Goal: Information Seeking & Learning: Learn about a topic

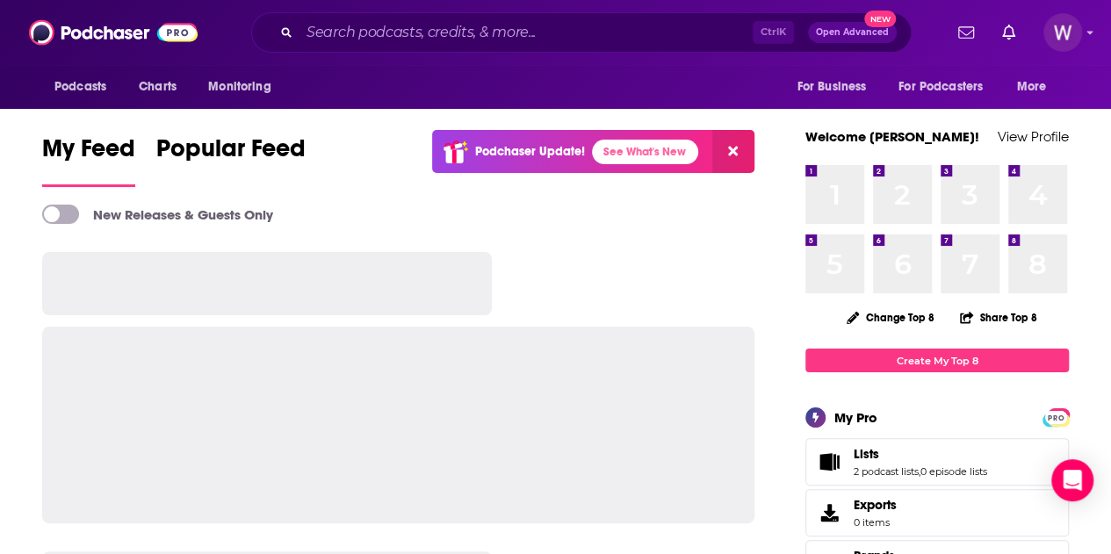
click at [490, 46] on div "Ctrl K Open Advanced New" at bounding box center [581, 32] width 660 height 40
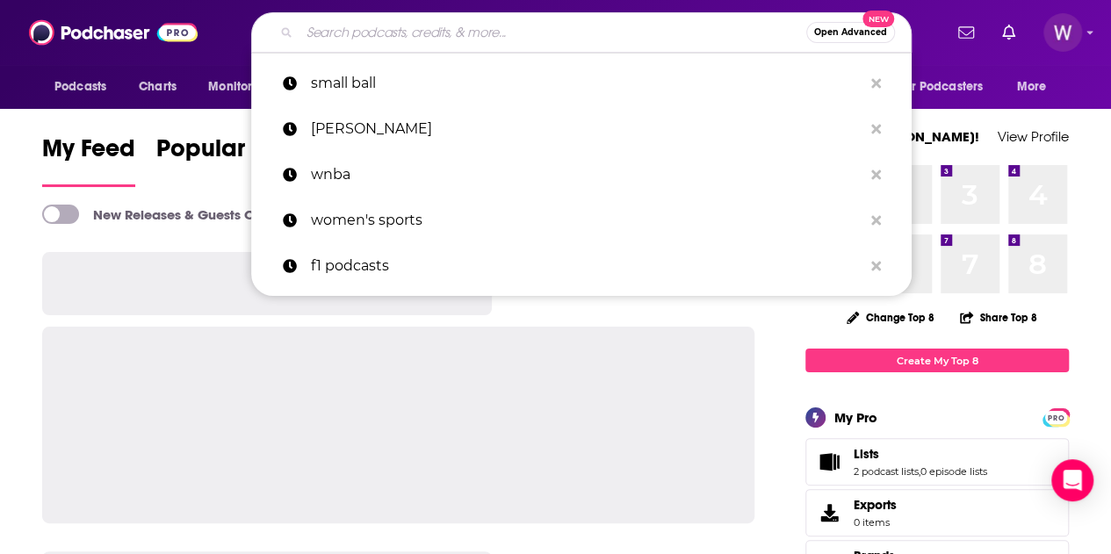
click at [490, 40] on input "Search podcasts, credits, & more..." at bounding box center [552, 32] width 507 height 28
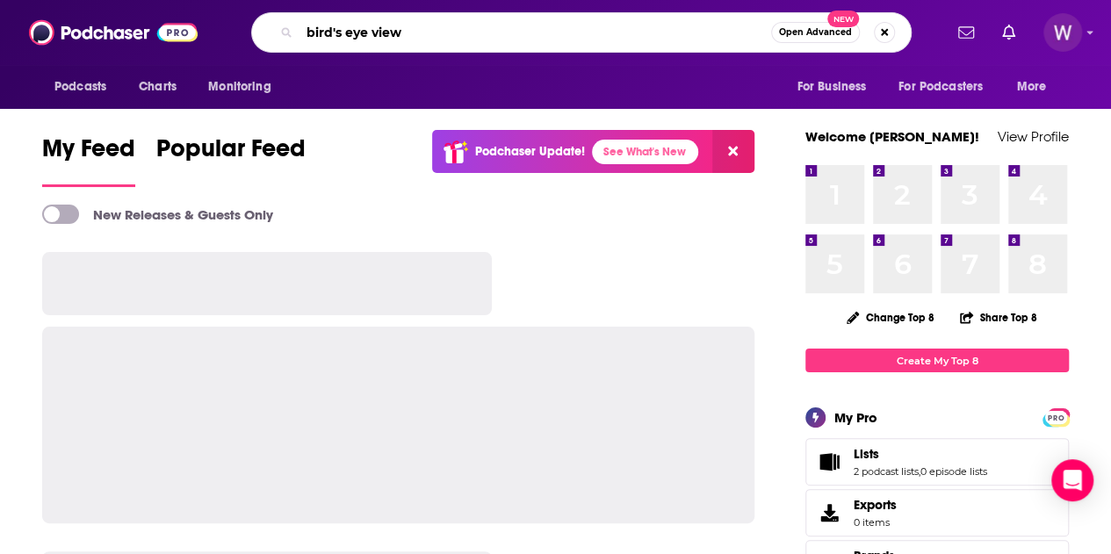
type input "bird's eye view"
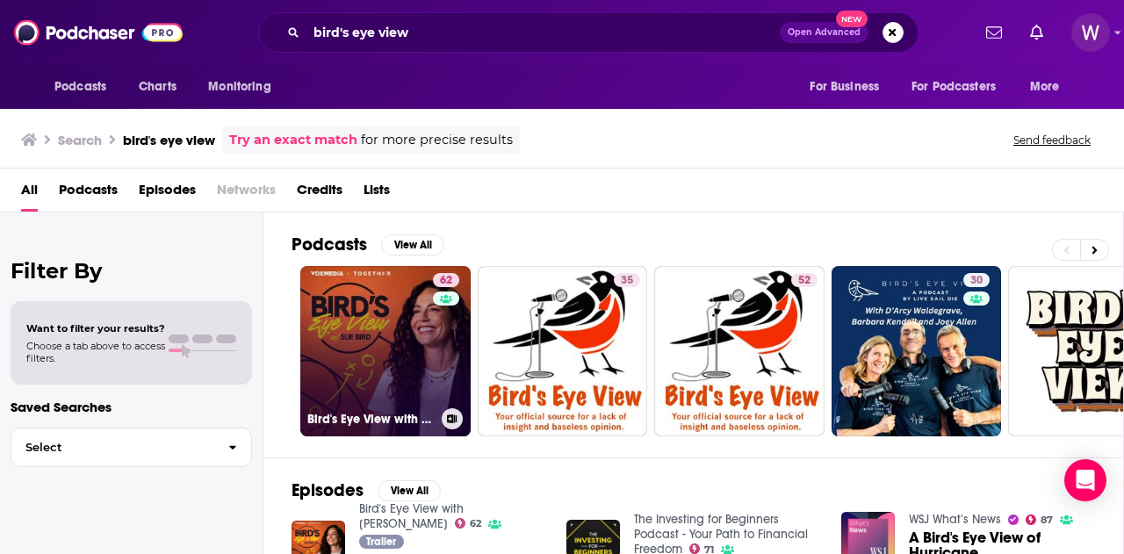
click at [410, 367] on link "62 Bird's Eye View with [PERSON_NAME]" at bounding box center [385, 351] width 170 height 170
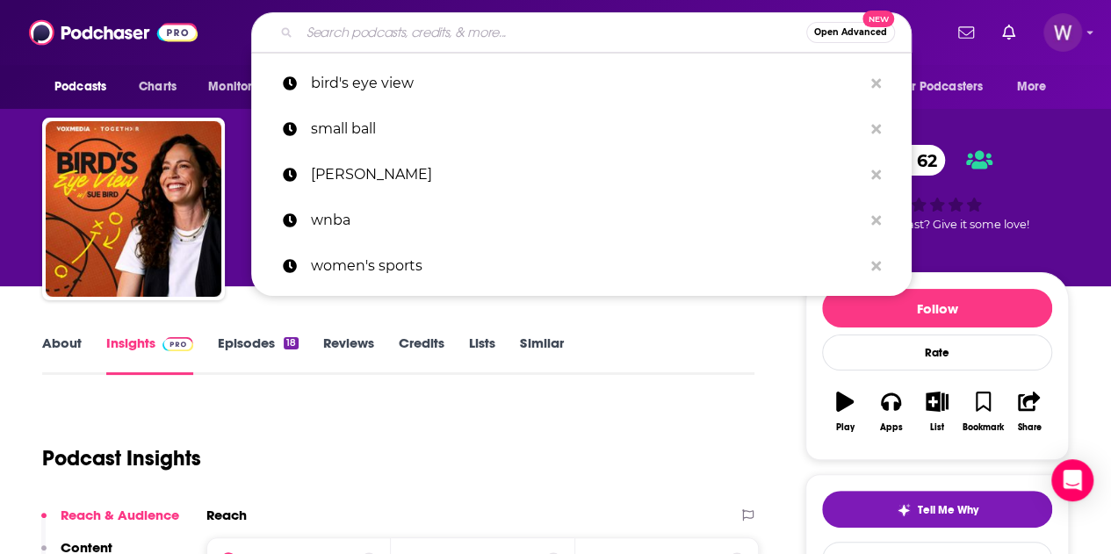
click at [422, 26] on input "Search podcasts, credits, & more..." at bounding box center [552, 32] width 507 height 28
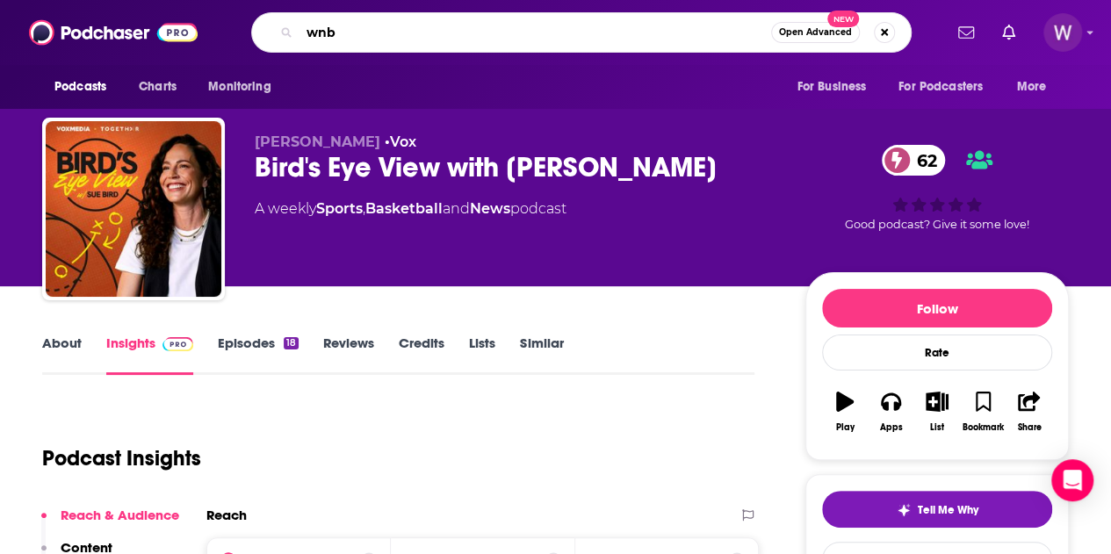
type input "wnba"
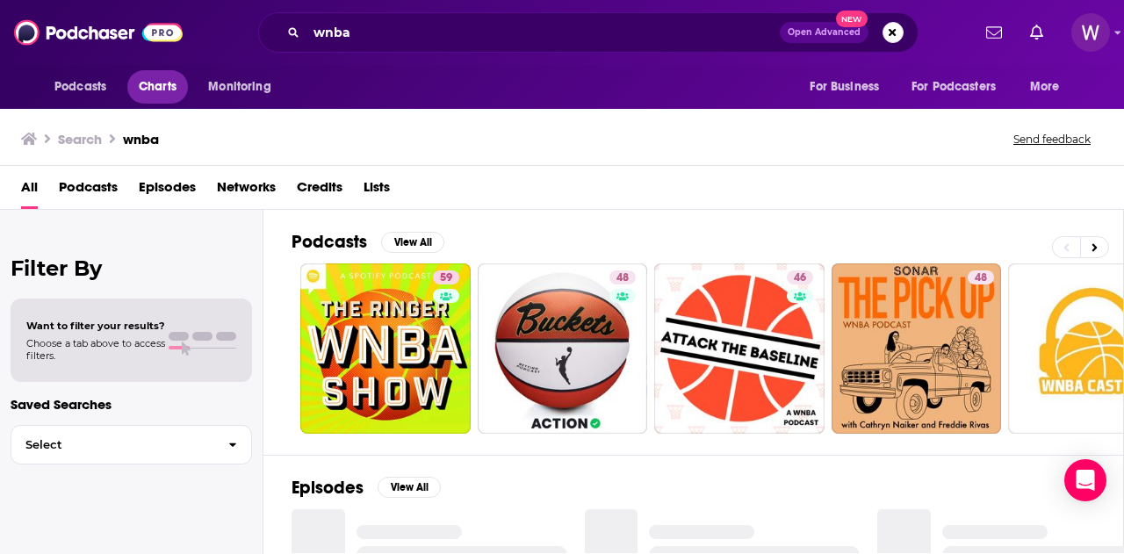
click at [148, 88] on span "Charts" at bounding box center [158, 87] width 38 height 25
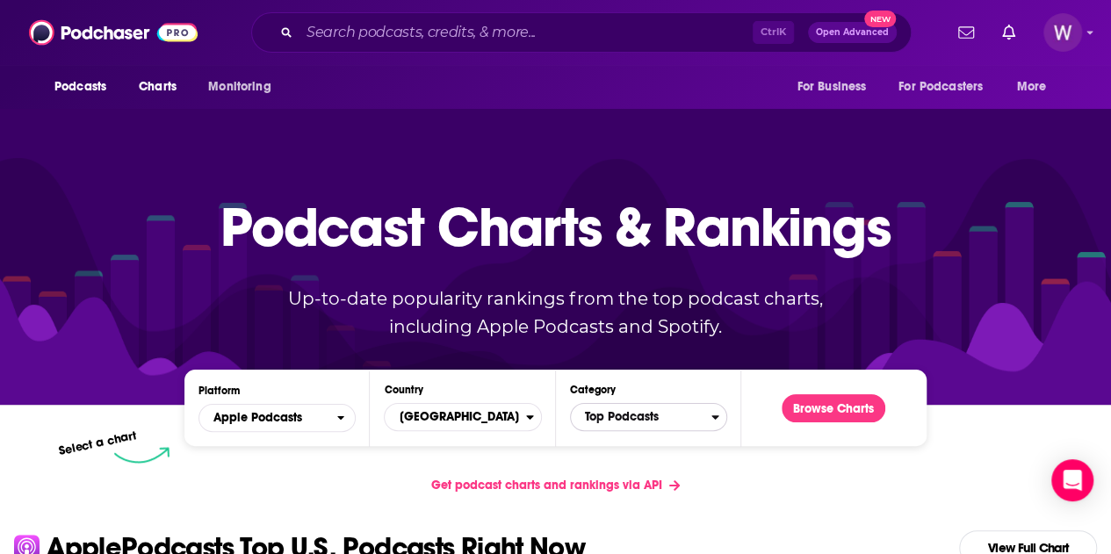
click at [627, 423] on span "Top Podcasts" at bounding box center [641, 417] width 141 height 30
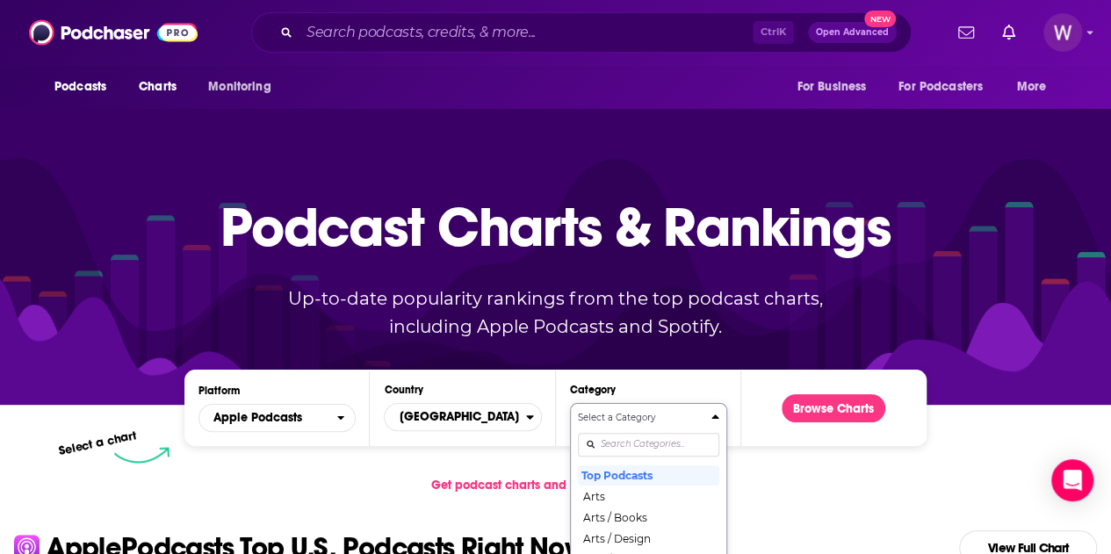
click at [639, 444] on input "Categories" at bounding box center [648, 445] width 141 height 24
type input "wna"
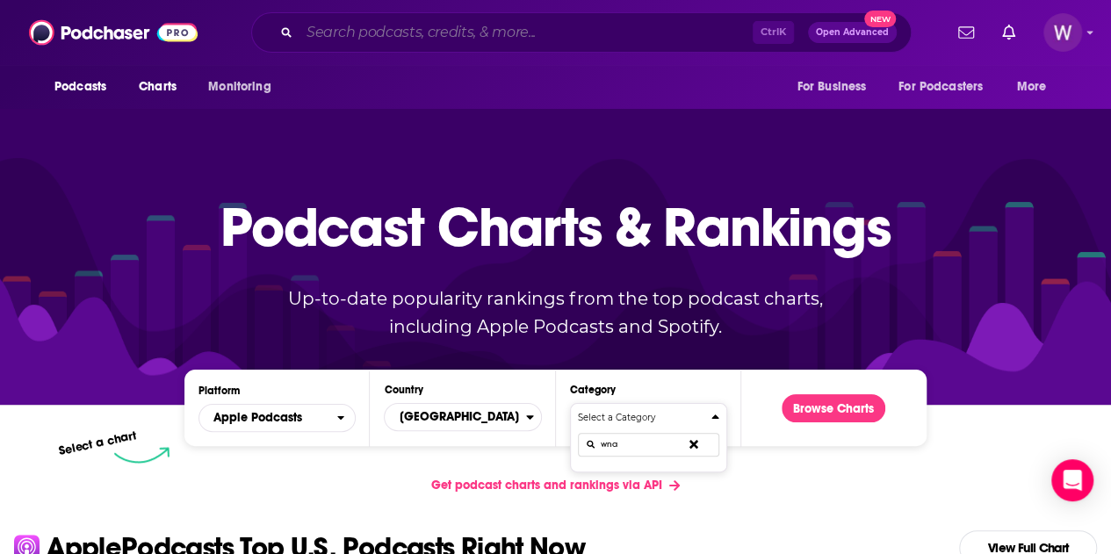
click at [487, 25] on input "Search podcasts, credits, & more..." at bounding box center [525, 32] width 453 height 28
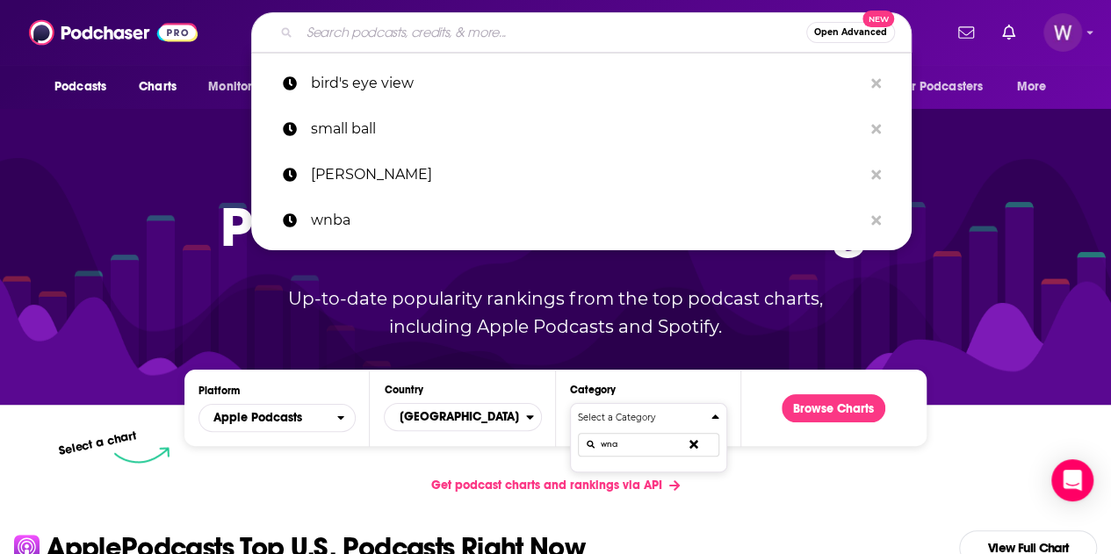
paste input "Dropping Dimes"
type input "Dropping Dimes"
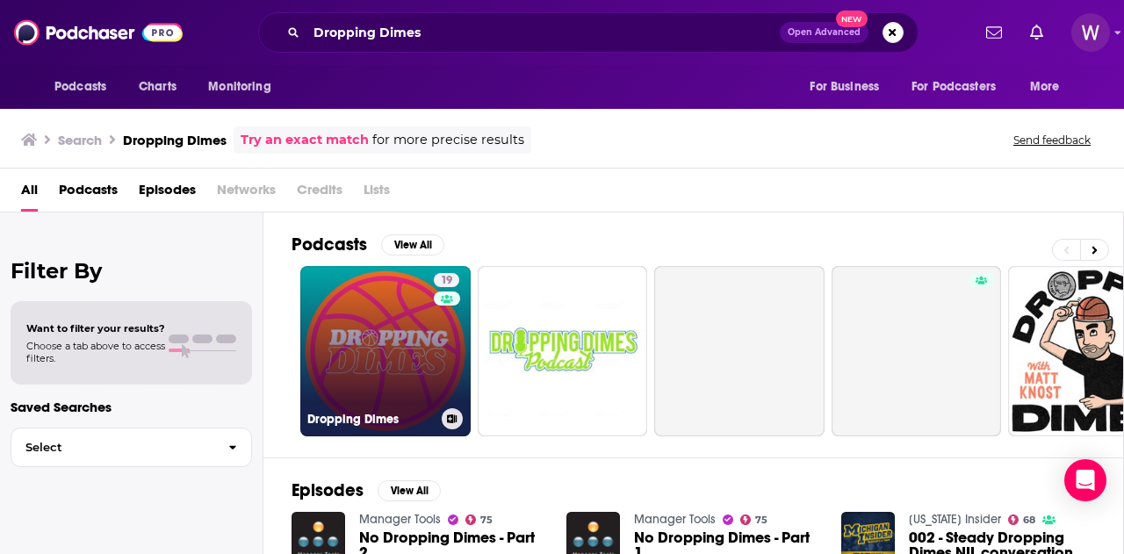
click at [416, 395] on link "19 Dropping Dimes" at bounding box center [385, 351] width 170 height 170
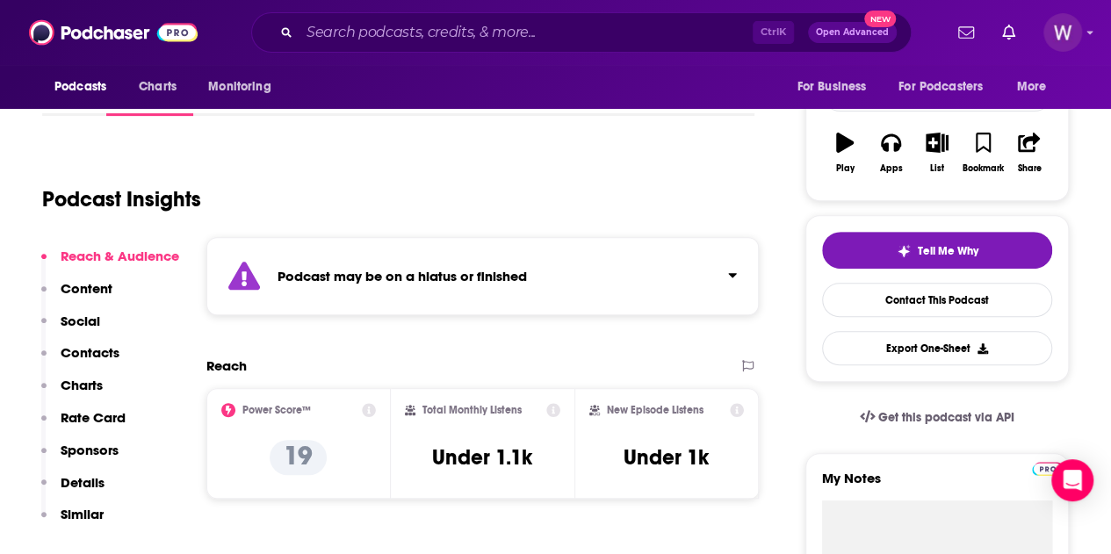
scroll to position [263, 0]
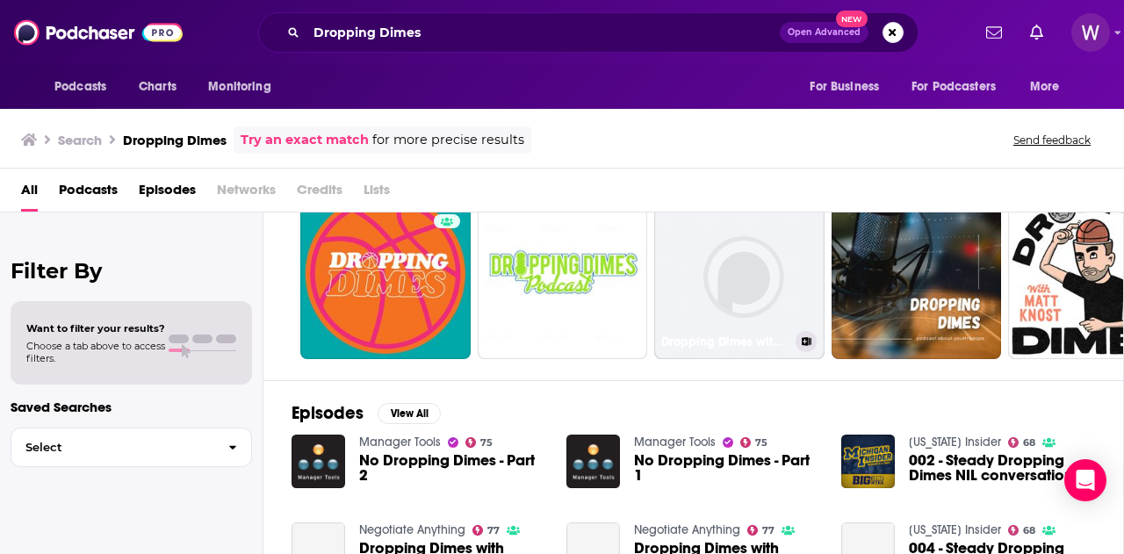
scroll to position [176, 0]
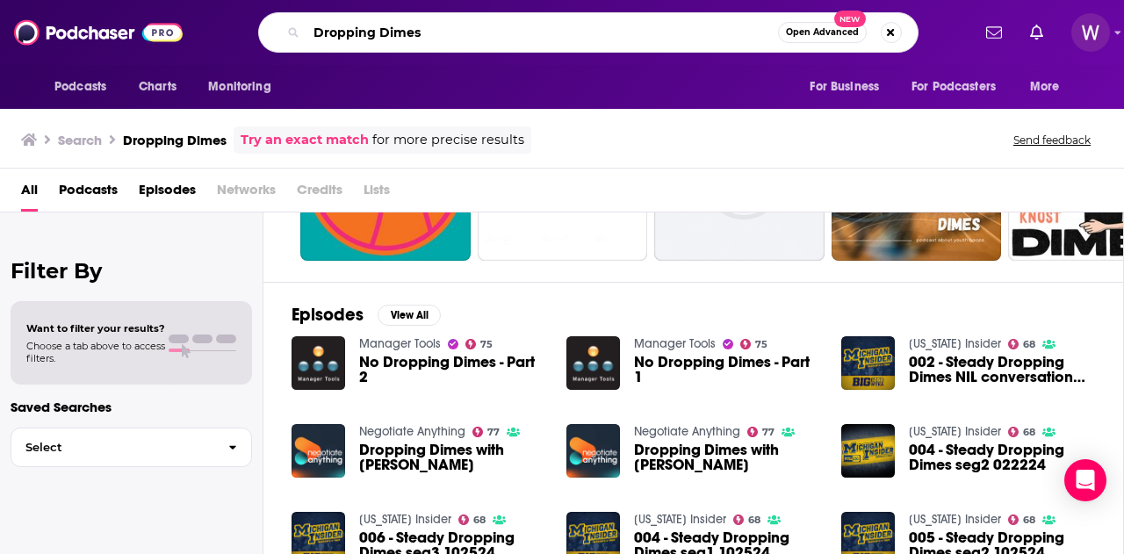
drag, startPoint x: 416, startPoint y: 31, endPoint x: 273, endPoint y: 54, distance: 145.1
click at [273, 54] on div "Podcasts Charts Monitoring Dropping Dimes Open Advanced New For Business For Po…" at bounding box center [562, 32] width 1124 height 65
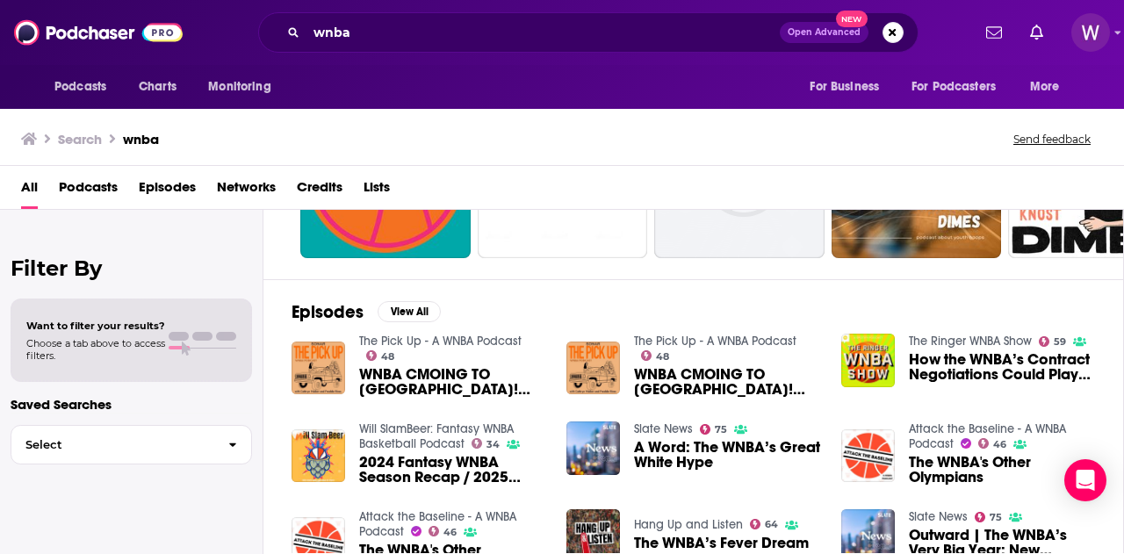
click at [91, 199] on span "Podcasts" at bounding box center [88, 191] width 59 height 36
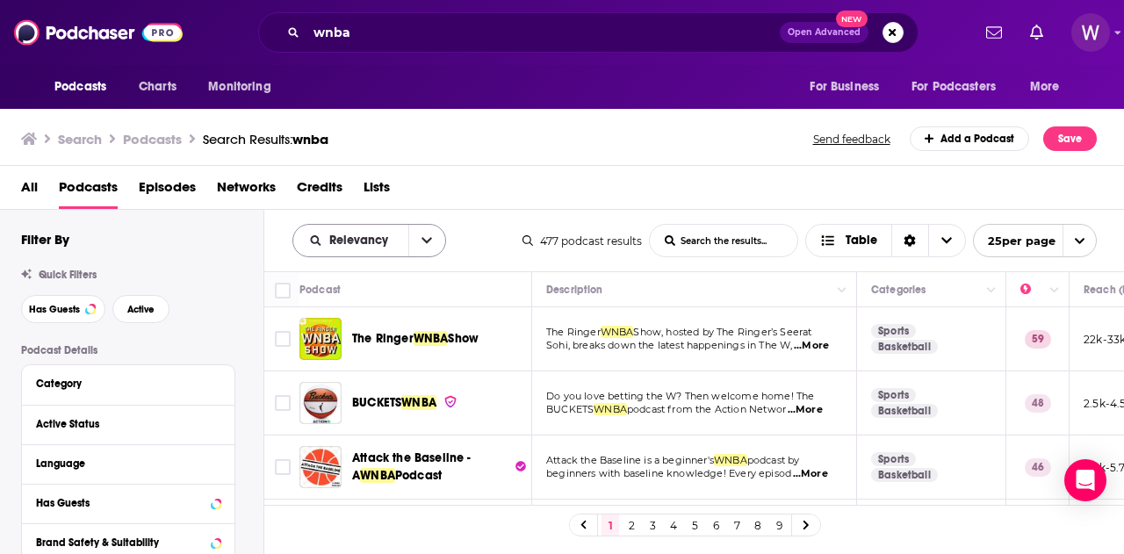
click at [369, 234] on span "Relevancy" at bounding box center [361, 240] width 65 height 12
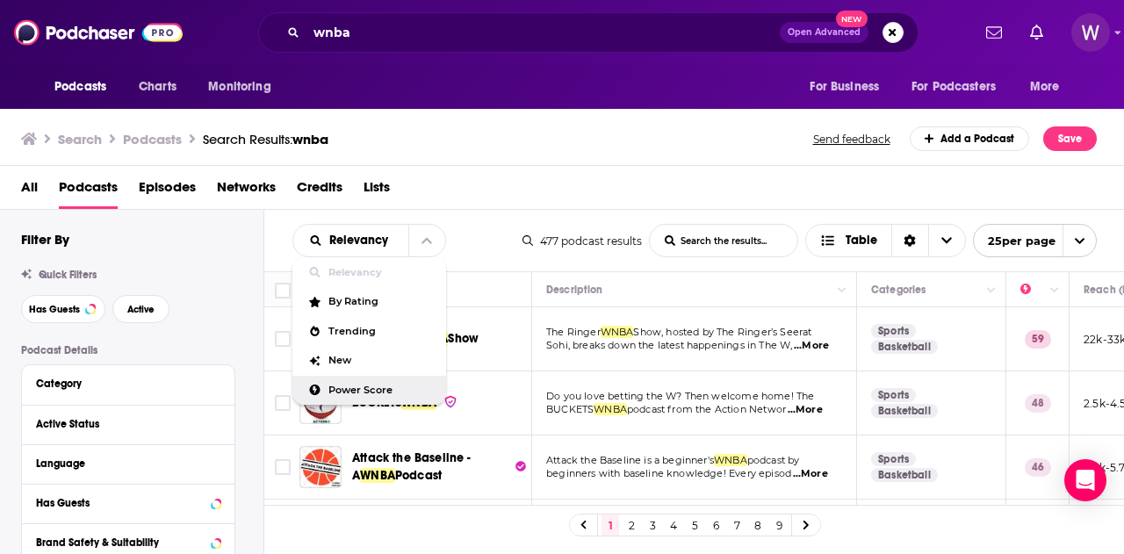
click at [376, 386] on span "Power Score" at bounding box center [380, 391] width 104 height 10
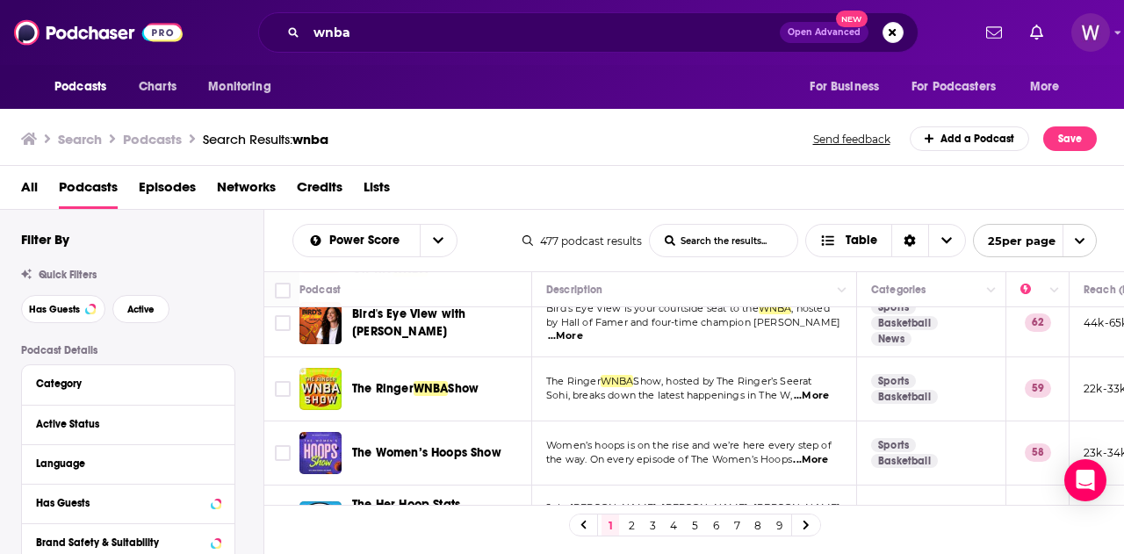
scroll to position [615, 0]
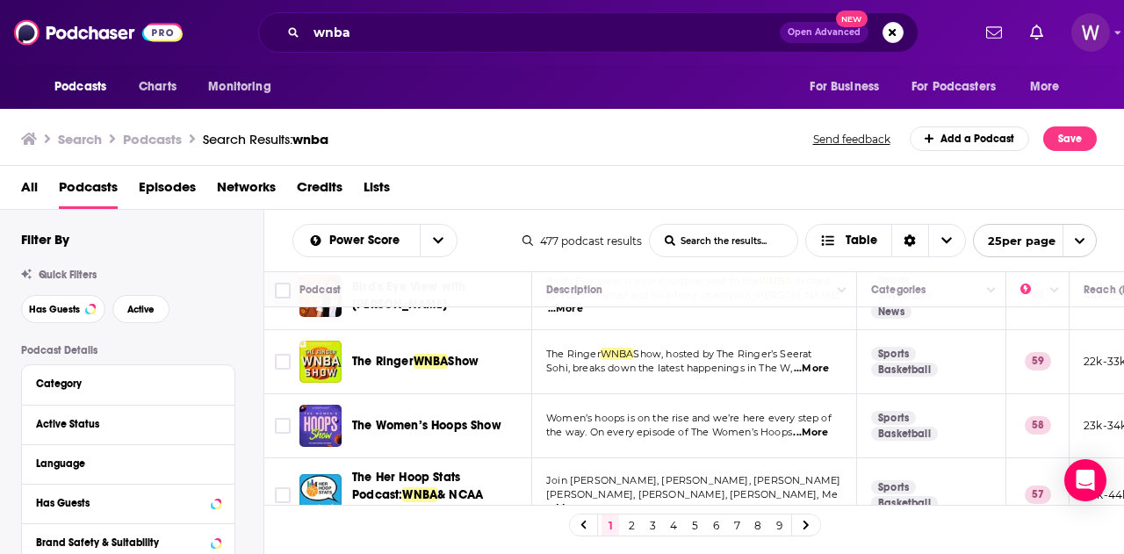
click at [742, 412] on span "Women’s hoops is on the rise and we’re here every step of" at bounding box center [688, 418] width 285 height 12
click at [785, 426] on span "the way. On every episode of The Women’s Hoops" at bounding box center [669, 432] width 246 height 12
click at [805, 426] on span "...More" at bounding box center [810, 433] width 35 height 14
drag, startPoint x: 384, startPoint y: 377, endPoint x: 403, endPoint y: 380, distance: 19.6
click at [399, 379] on td "The Ringer WNBA Show" at bounding box center [415, 362] width 233 height 64
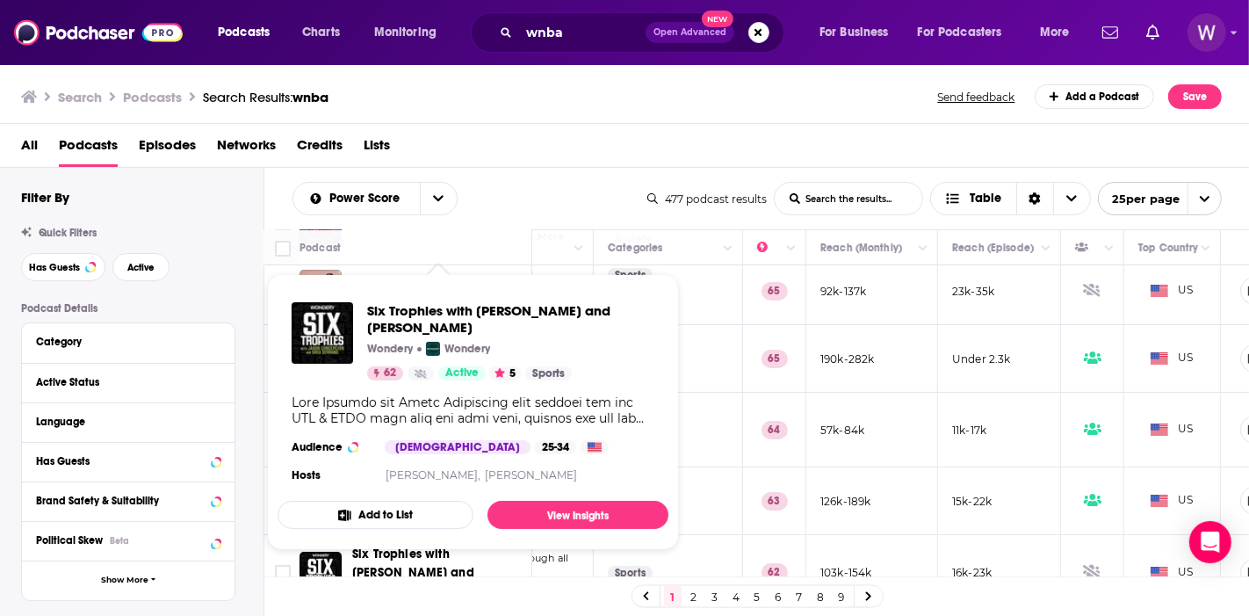
scroll to position [0, 263]
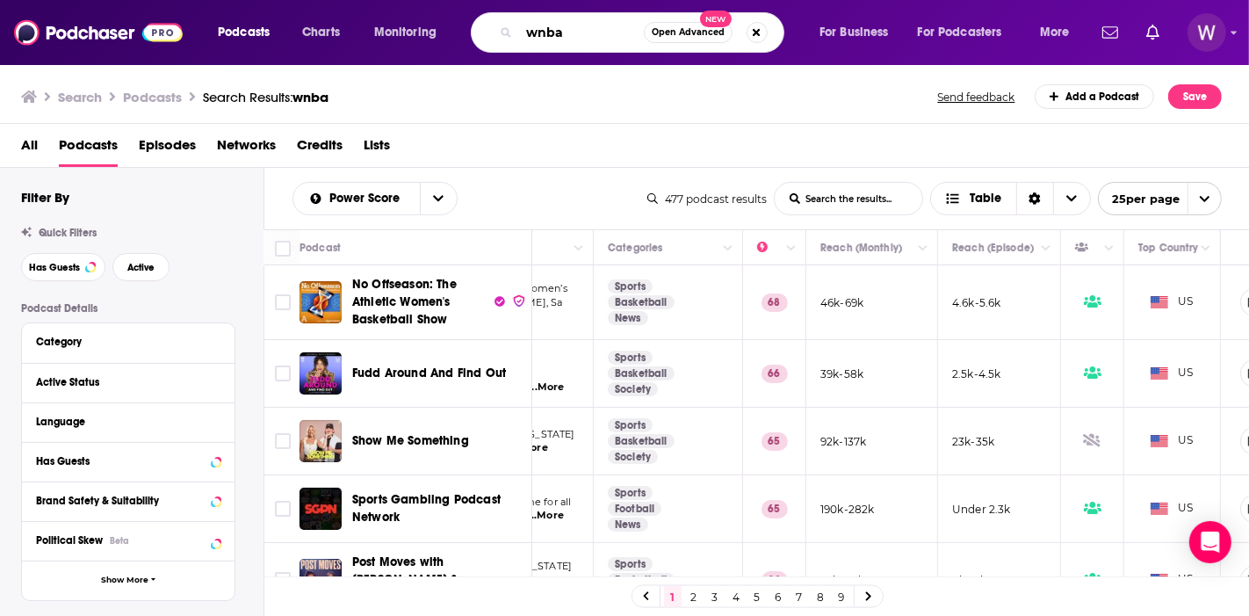
drag, startPoint x: 566, startPoint y: 41, endPoint x: 465, endPoint y: 69, distance: 105.5
click at [465, 69] on div "Podcasts Charts Monitoring wnba Open Advanced New For Business For Podcasters M…" at bounding box center [624, 308] width 1249 height 616
type input "s"
type input "women's soccer"
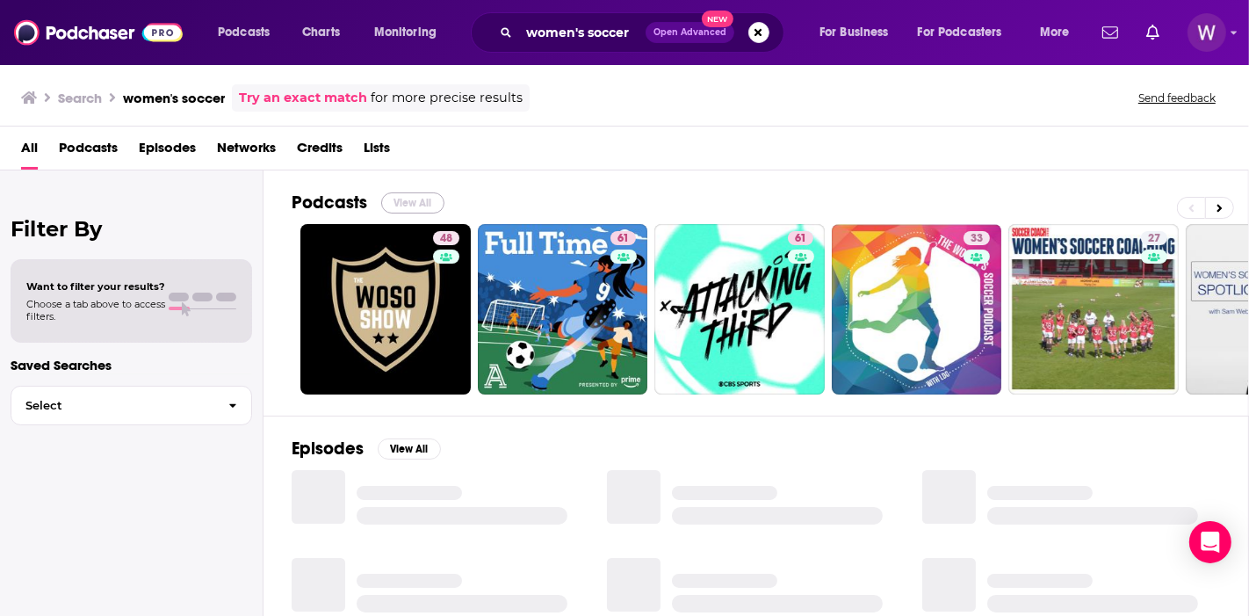
click at [419, 203] on button "View All" at bounding box center [412, 202] width 63 height 21
